Goal: Obtain resource: Obtain resource

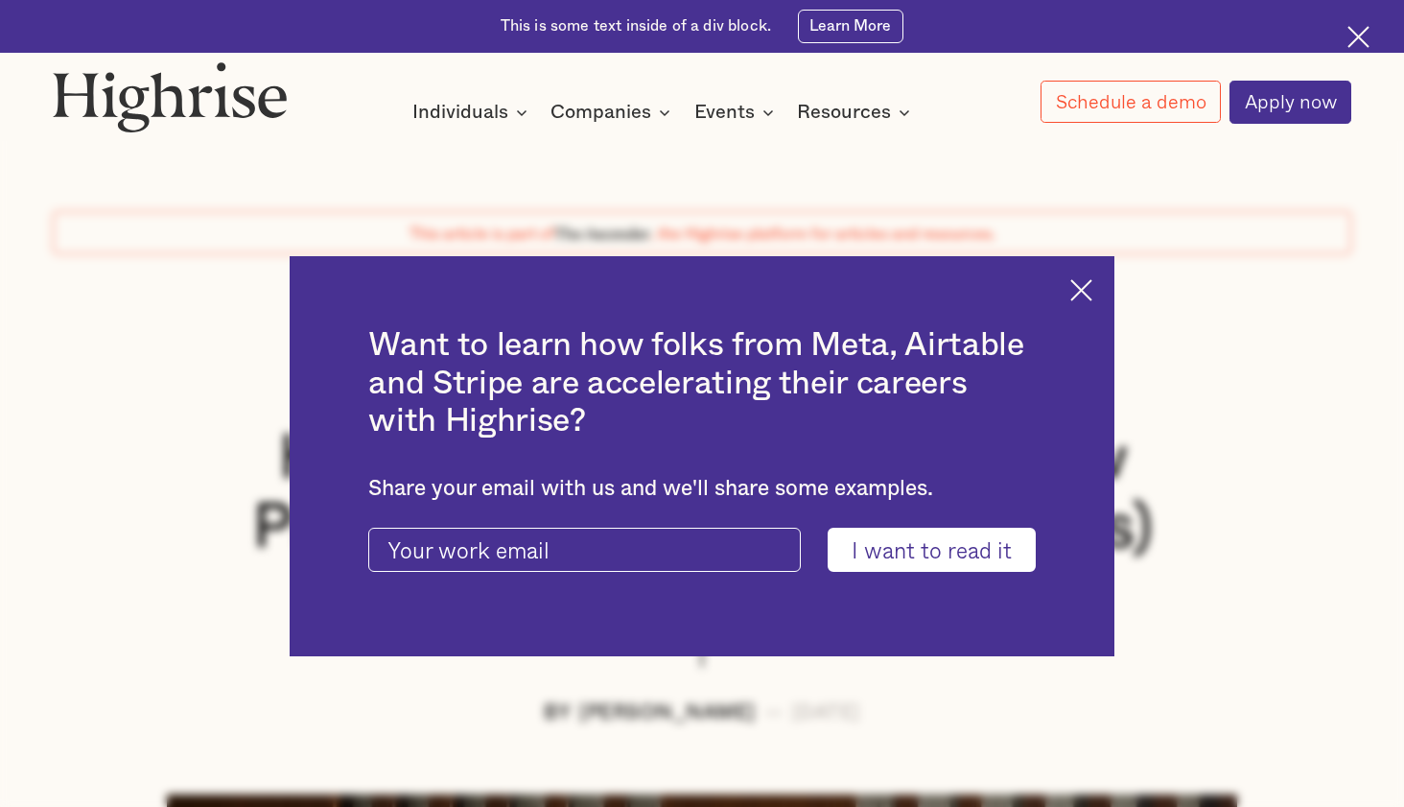
click at [1090, 279] on img at bounding box center [1082, 290] width 22 height 22
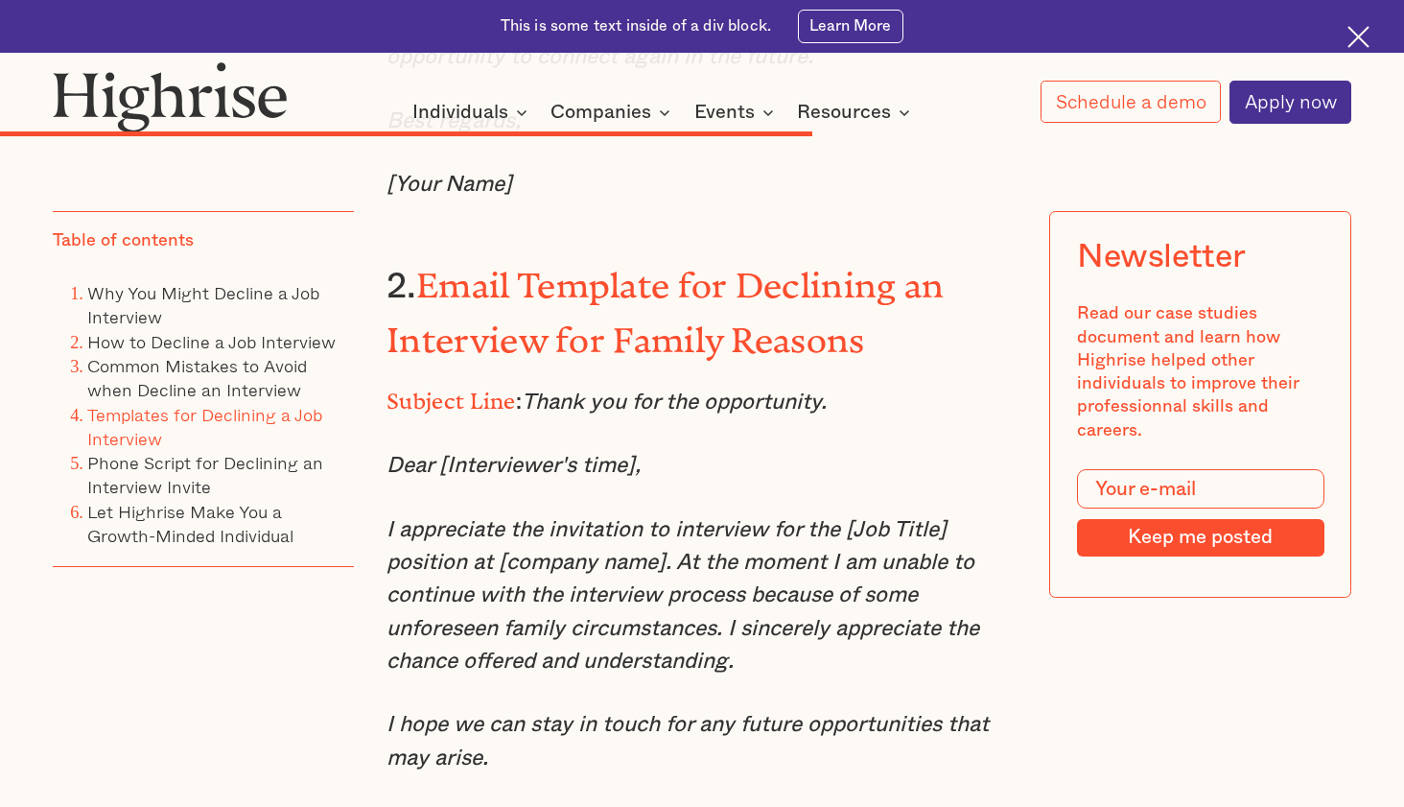
scroll to position [10072, 0]
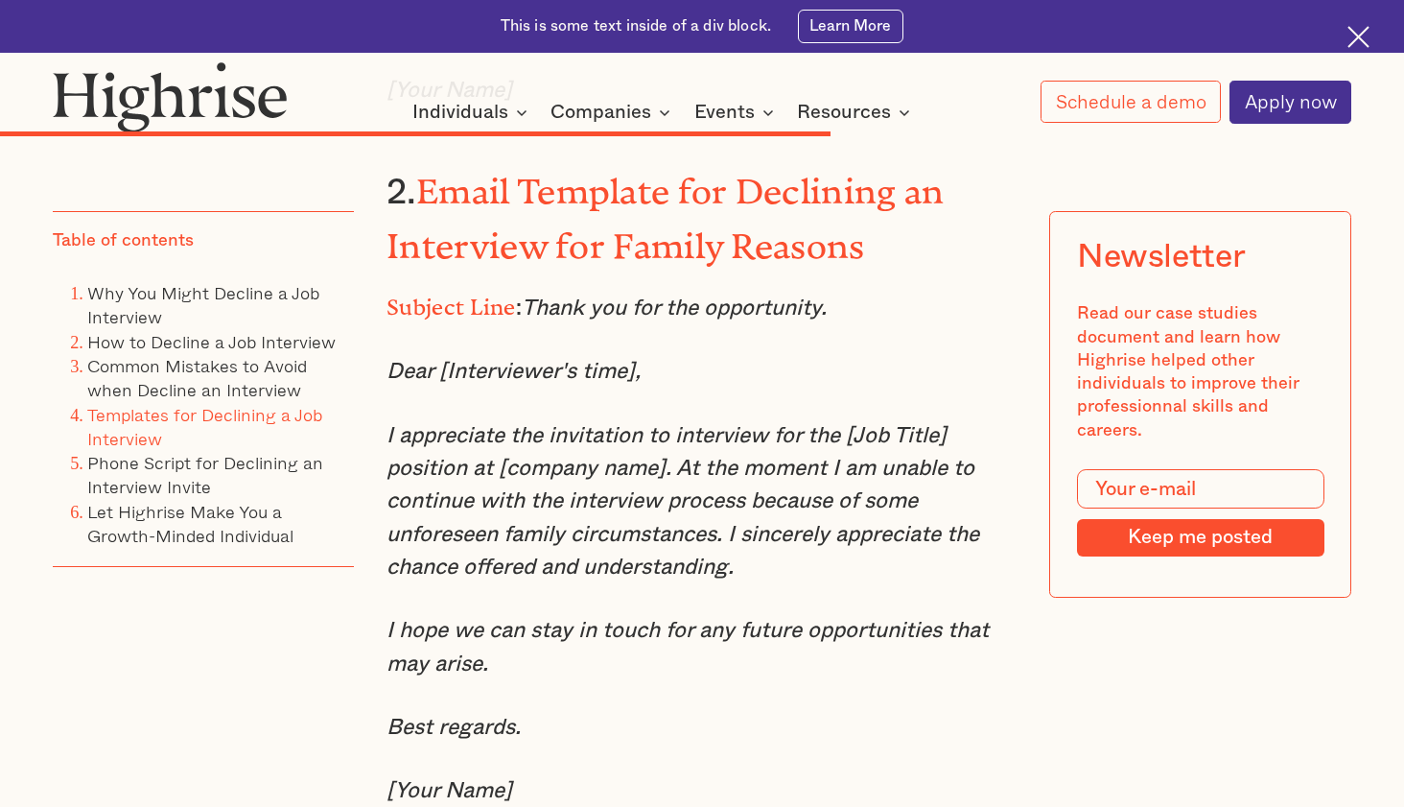
click at [900, 622] on em "I hope we can stay in touch for any future opportunities that may arise." at bounding box center [688, 647] width 602 height 54
click at [527, 646] on p "I hope we can stay in touch for any future opportunities that may arise." at bounding box center [702, 647] width 631 height 66
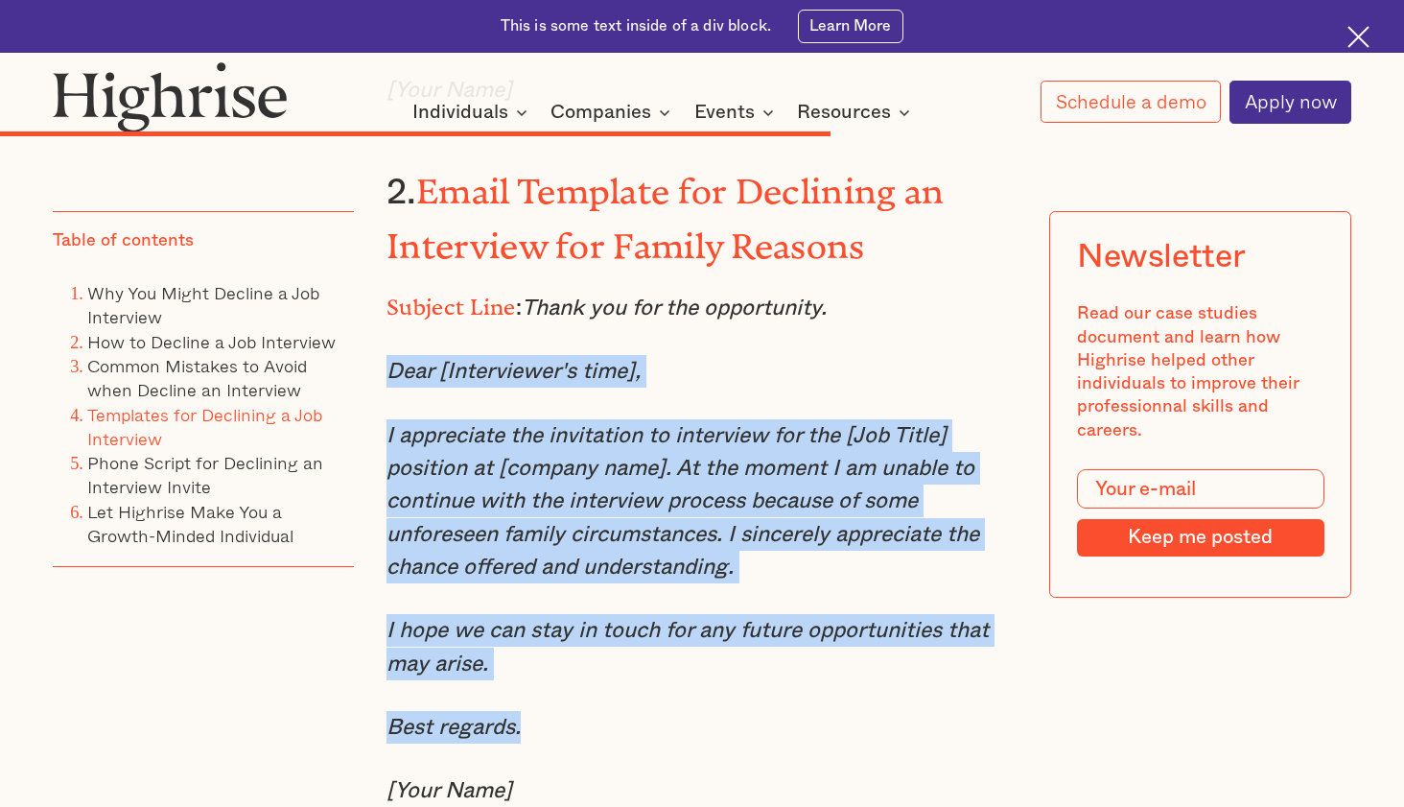
drag, startPoint x: 384, startPoint y: 345, endPoint x: 567, endPoint y: 702, distance: 401.1
copy div "Dear [[PERSON_NAME]'s time], I appreciate the invitation to interview for the […"
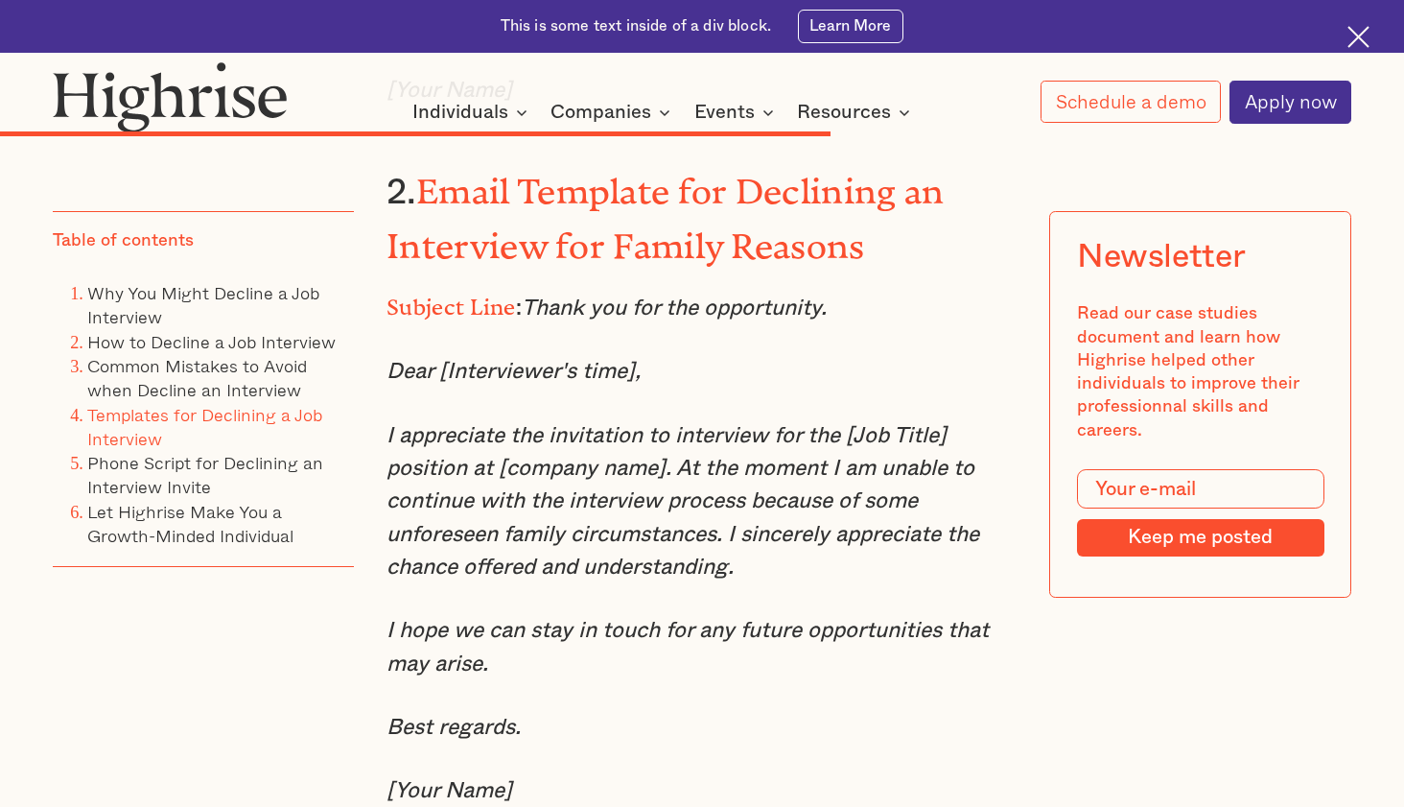
click at [833, 508] on em "I appreciate the invitation to interview for the [Job Title] position at [compa…" at bounding box center [683, 501] width 593 height 153
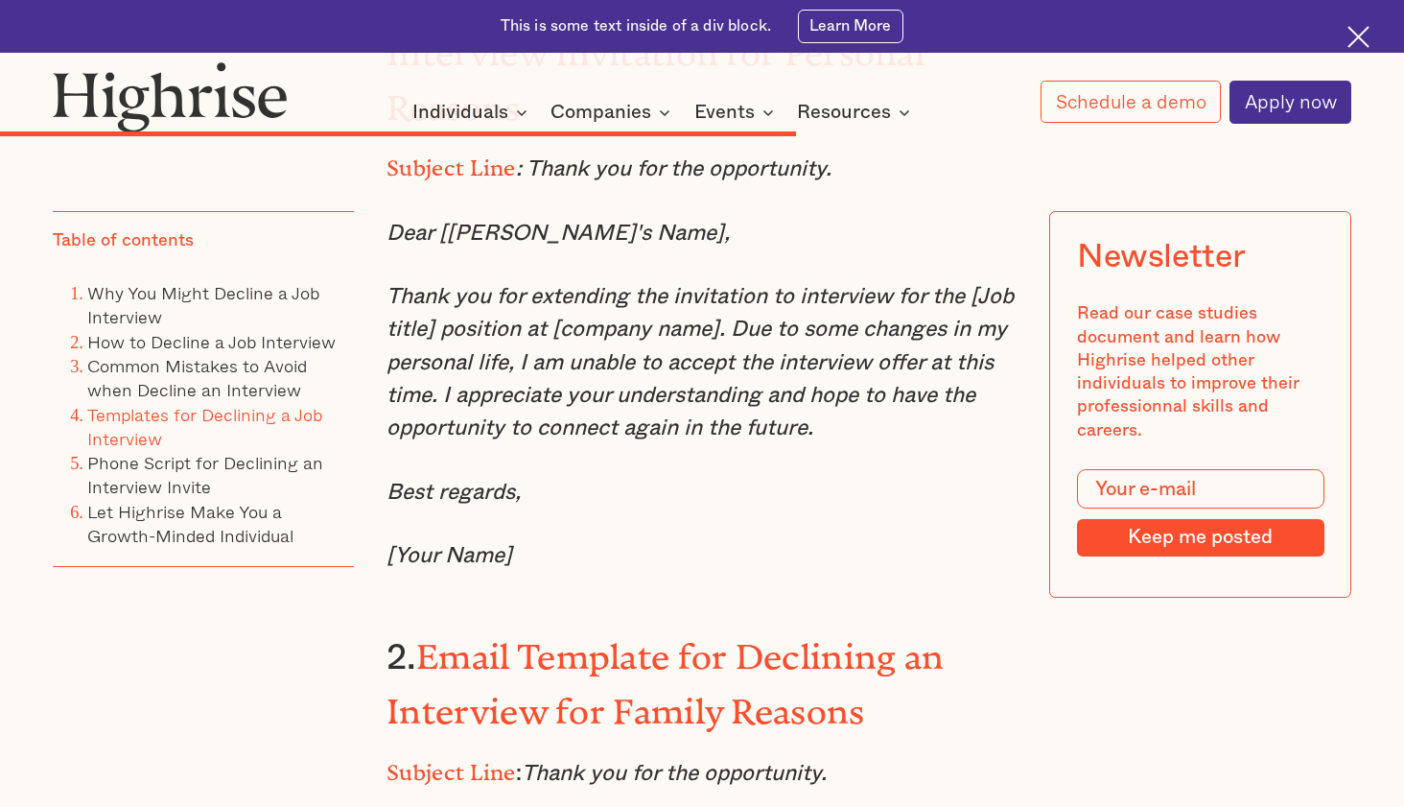
scroll to position [9401, 0]
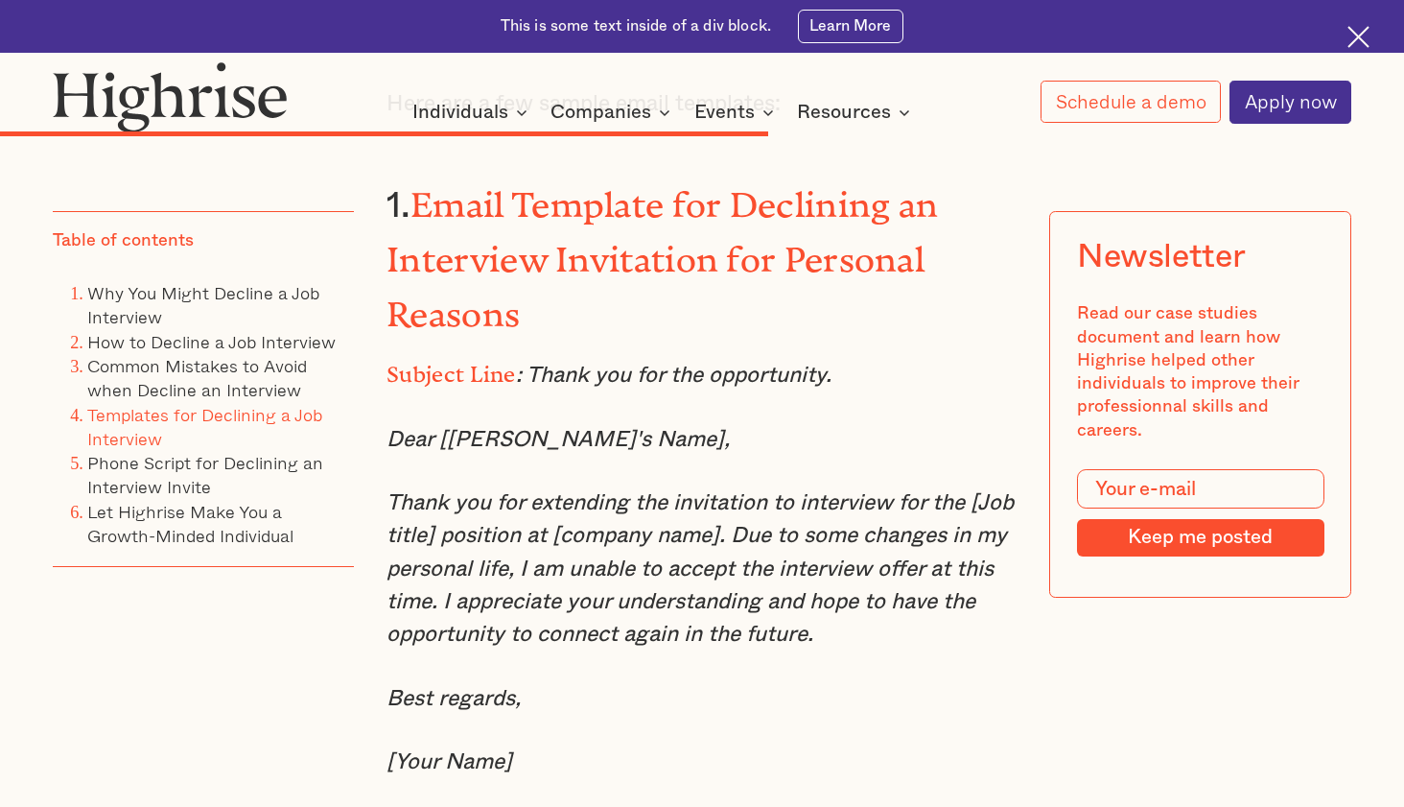
click at [801, 693] on p "Best regards," at bounding box center [702, 698] width 631 height 33
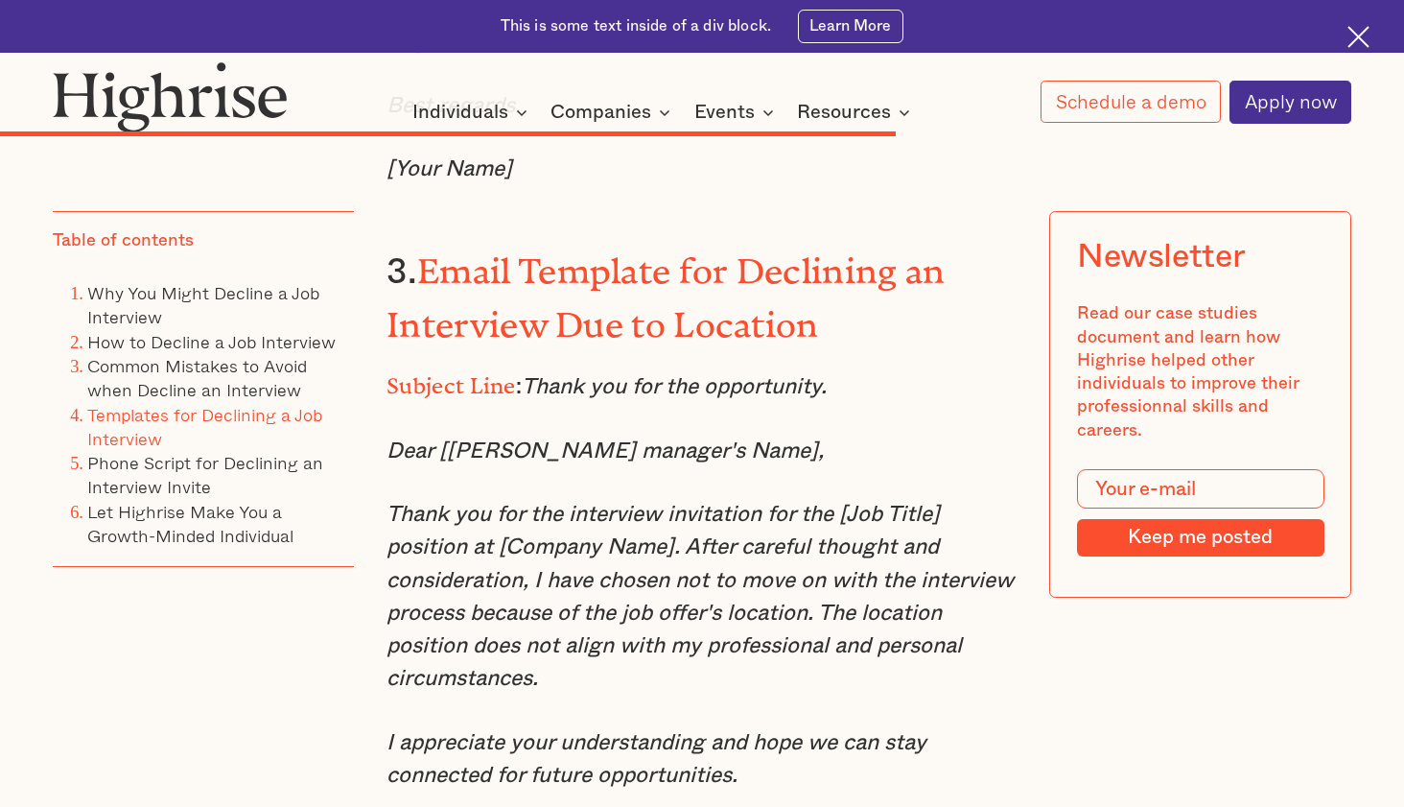
scroll to position [10840, 0]
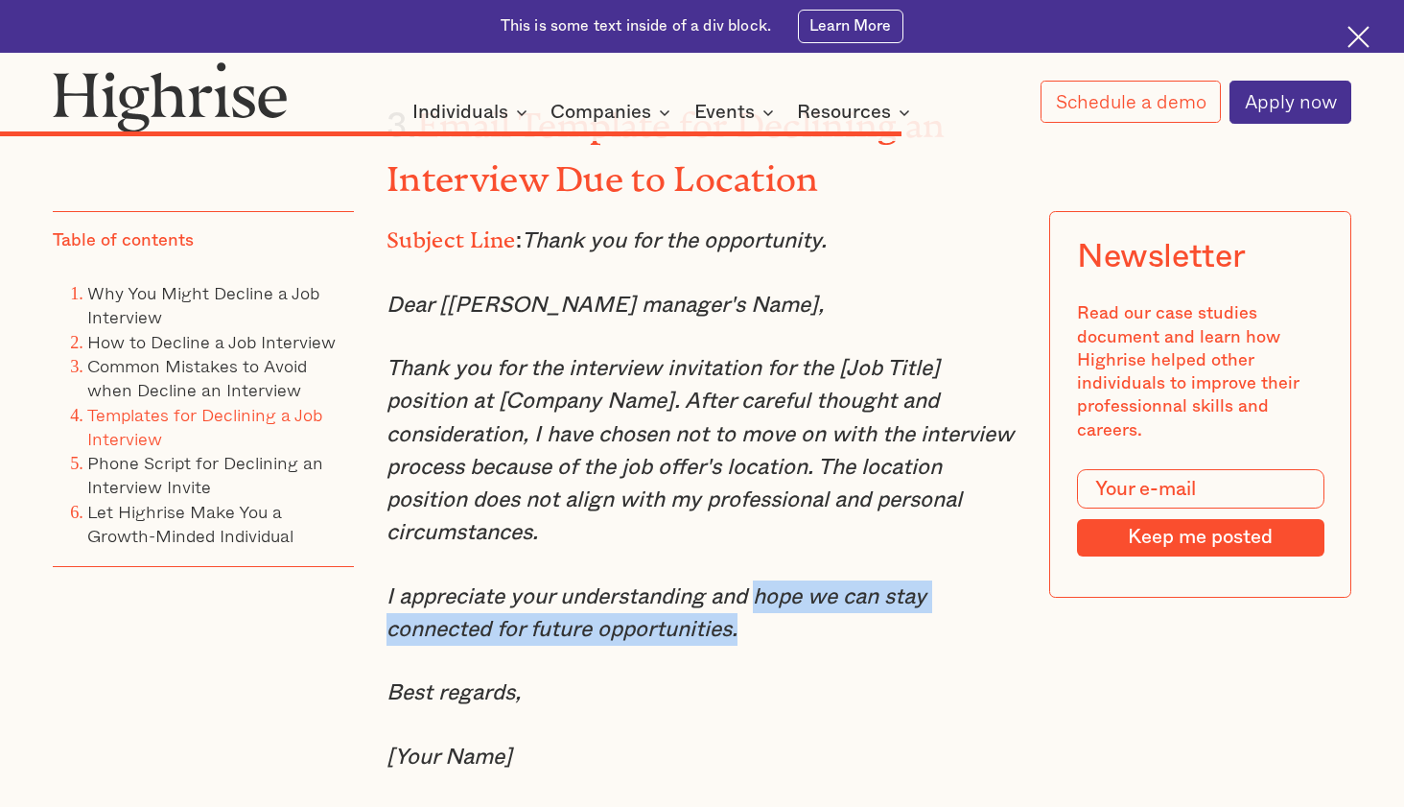
drag, startPoint x: 794, startPoint y: 598, endPoint x: 761, endPoint y: 559, distance: 51.0
click at [761, 580] on p "I appreciate your understanding and hope we can stay connected for future oppor…" at bounding box center [702, 613] width 631 height 66
copy em "hope we can stay connected for future opportunities."
click at [776, 581] on p "I appreciate your understanding and hope we can stay connected for future oppor…" at bounding box center [702, 613] width 631 height 66
drag, startPoint x: 766, startPoint y: 607, endPoint x: 763, endPoint y: 575, distance: 32.7
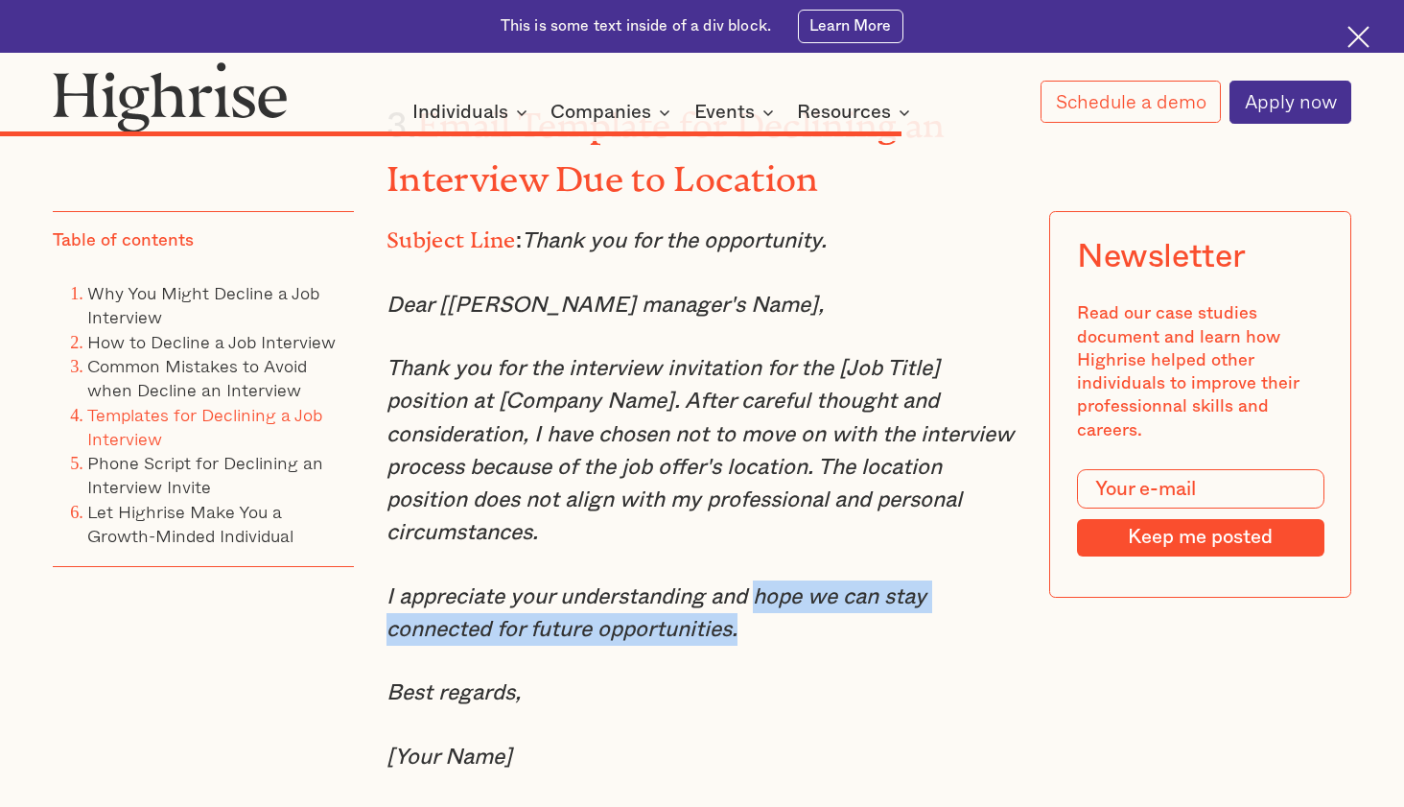
click at [763, 580] on p "I appreciate your understanding and hope we can stay connected for future oppor…" at bounding box center [702, 613] width 631 height 66
copy em "hope we can stay connected for future opportunities."
